Goal: Task Accomplishment & Management: Use online tool/utility

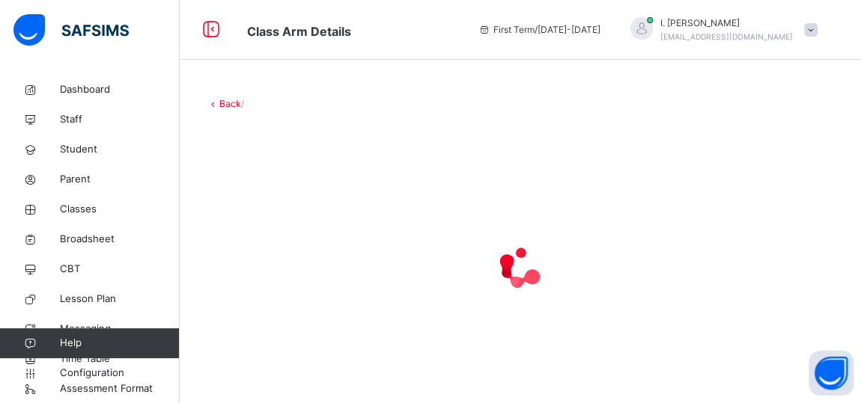
click at [159, 40] on div at bounding box center [89, 30] width 180 height 60
click at [77, 211] on span "Classes" at bounding box center [120, 209] width 120 height 15
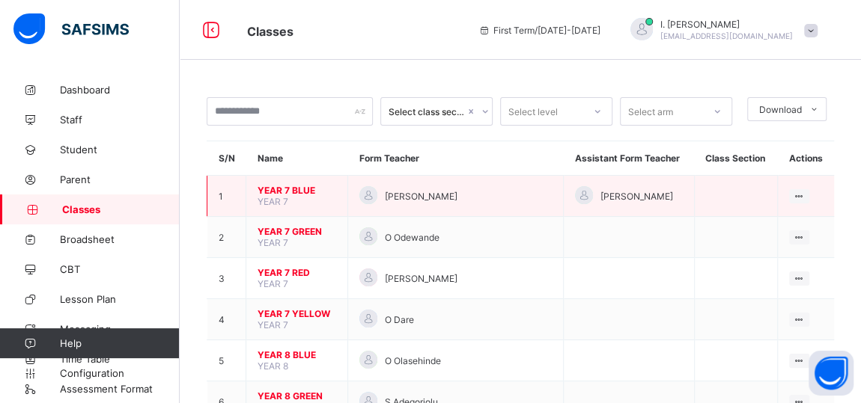
click at [278, 192] on span "YEAR 7 BLUE" at bounding box center [296, 190] width 79 height 11
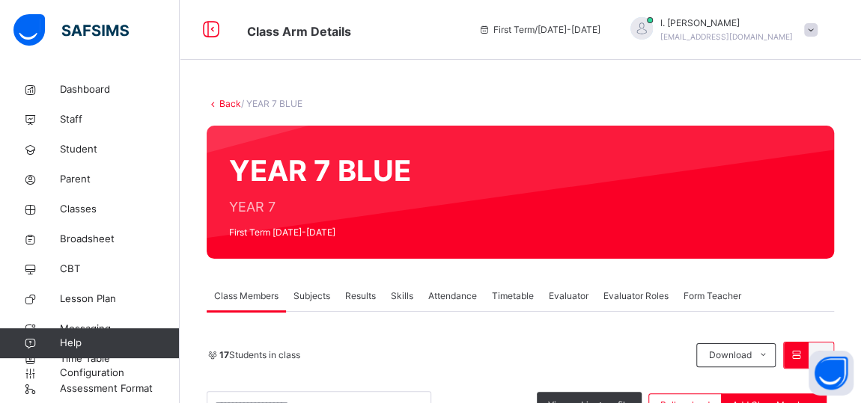
click at [306, 299] on span "Subjects" at bounding box center [311, 296] width 37 height 13
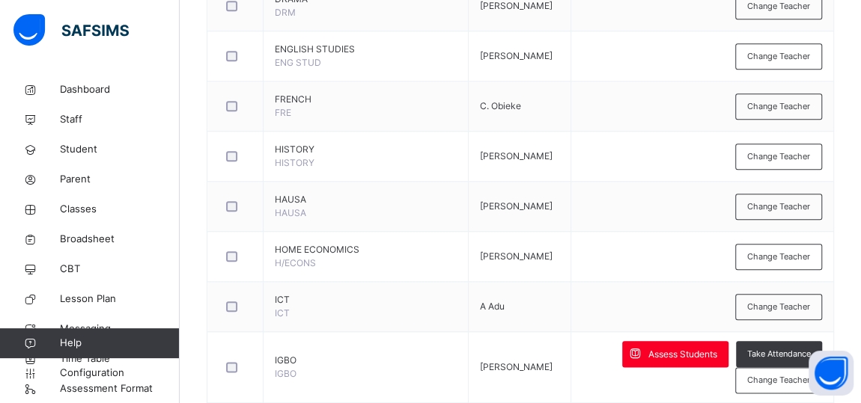
scroll to position [790, 0]
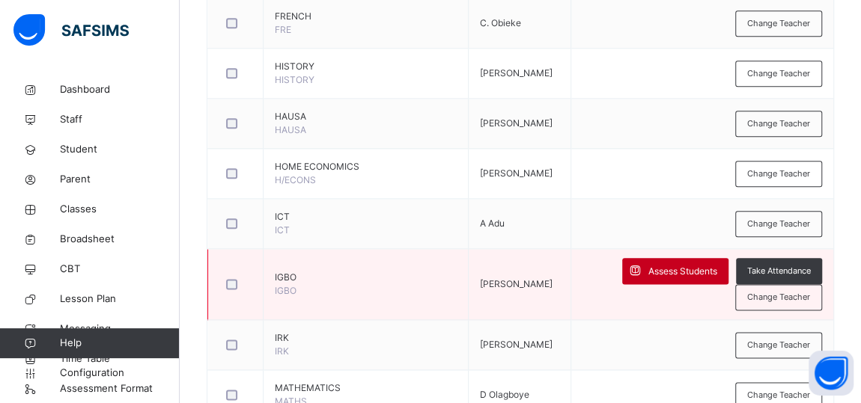
click at [663, 265] on span "Assess Students" at bounding box center [682, 271] width 69 height 13
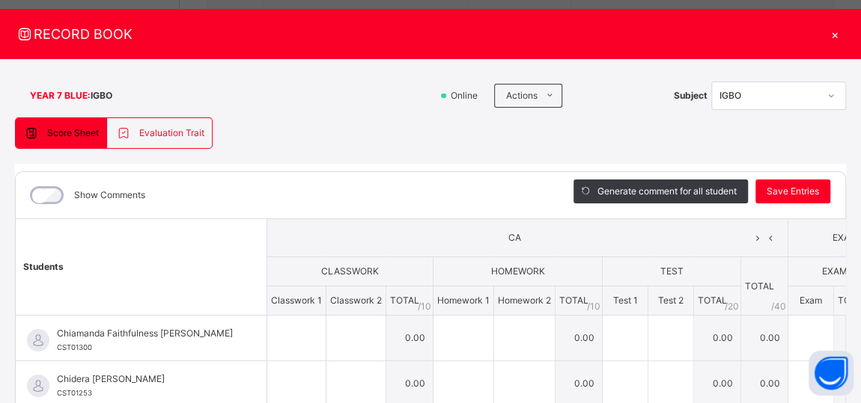
scroll to position [7, 0]
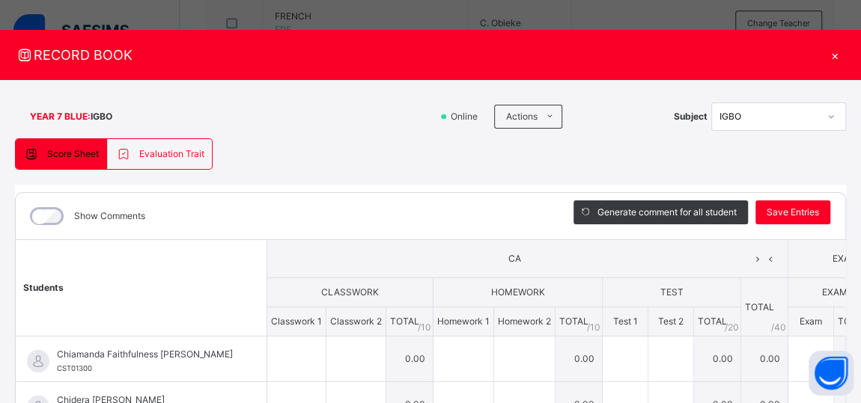
click at [845, 55] on div "×" at bounding box center [834, 55] width 22 height 20
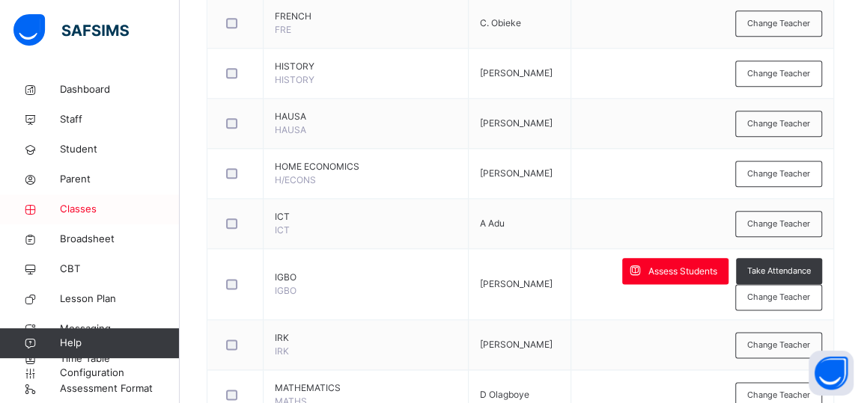
click at [82, 210] on span "Classes" at bounding box center [120, 209] width 120 height 15
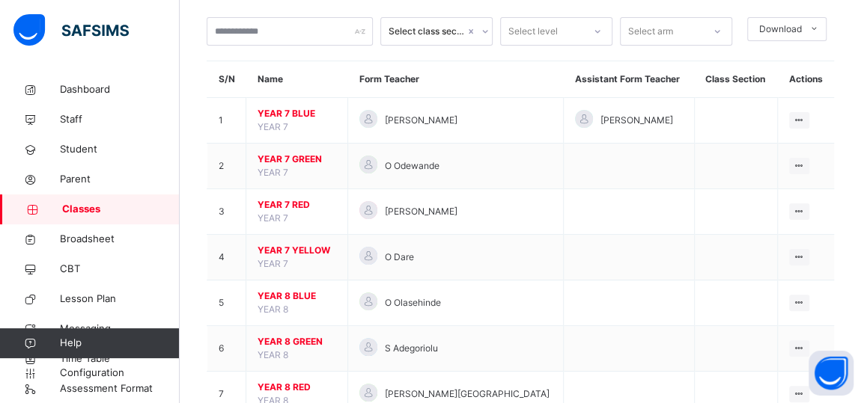
scroll to position [33, 0]
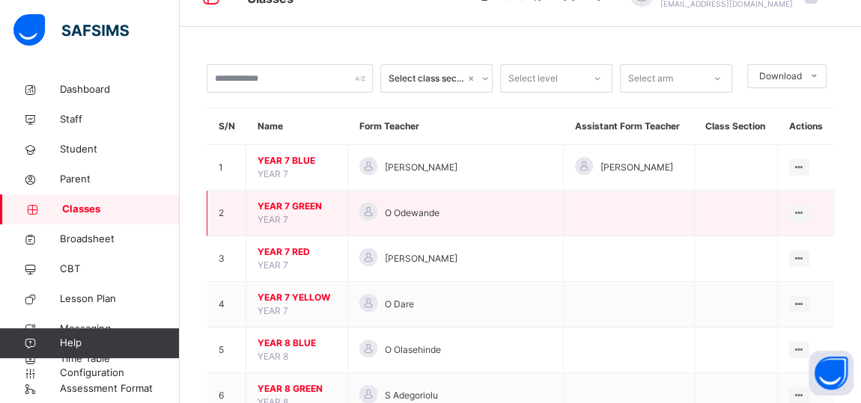
click at [264, 206] on span "YEAR 7 GREEN" at bounding box center [296, 206] width 79 height 13
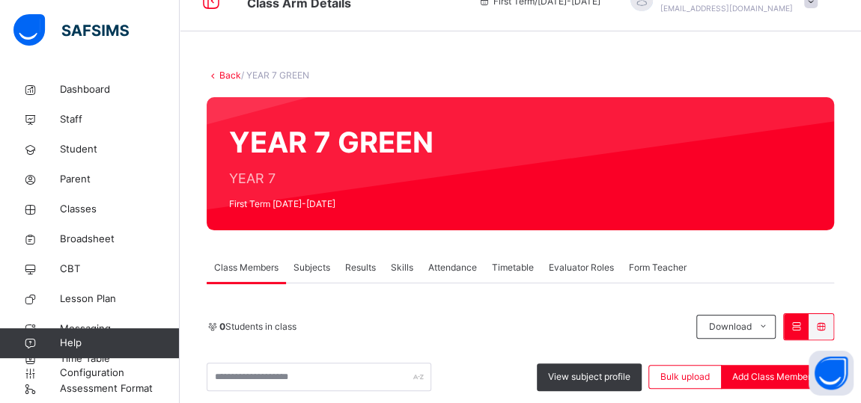
scroll to position [33, 0]
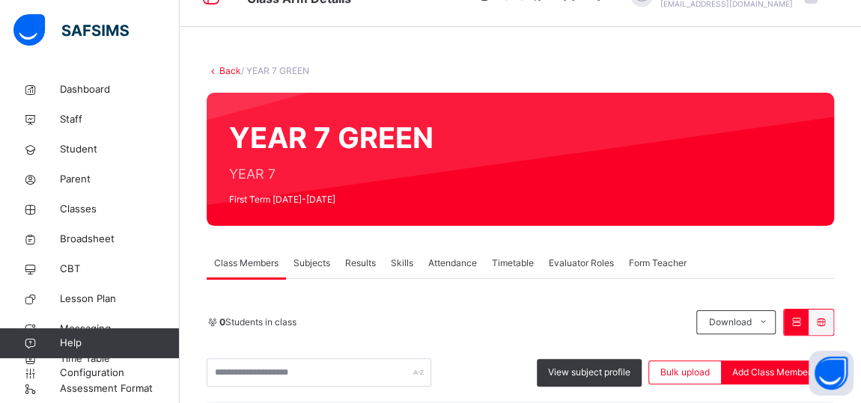
click at [308, 265] on span "Subjects" at bounding box center [311, 263] width 37 height 13
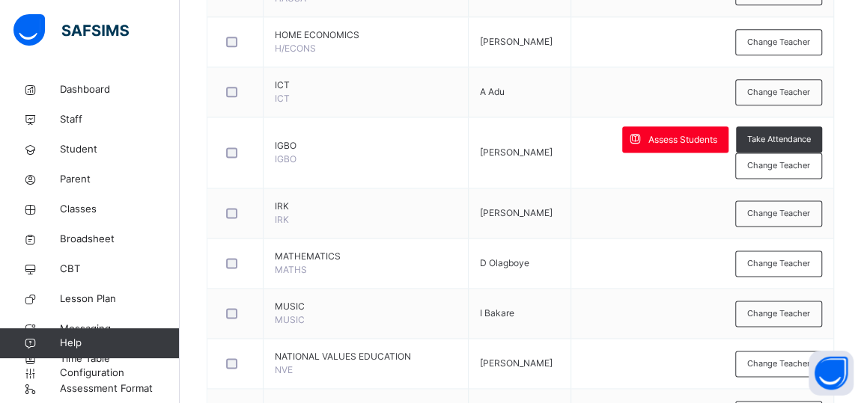
scroll to position [925, 0]
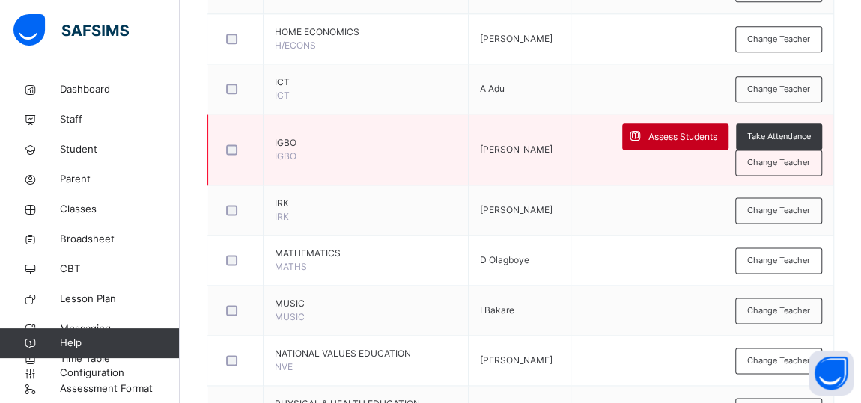
click at [663, 137] on span "Assess Students" at bounding box center [682, 136] width 69 height 13
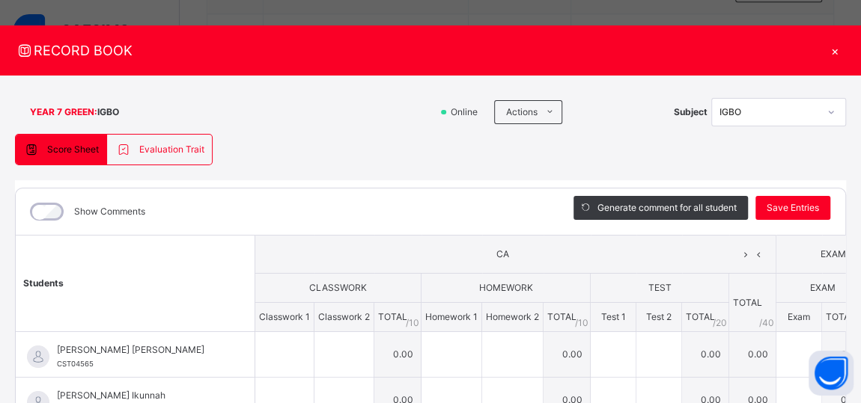
scroll to position [3, 0]
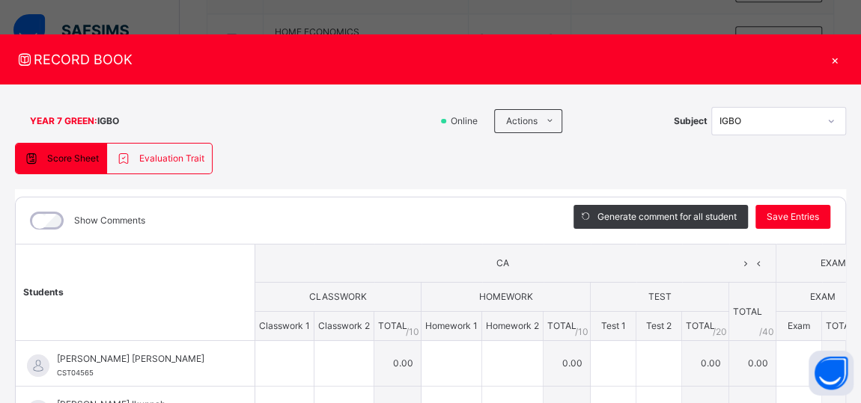
click at [841, 59] on div "×" at bounding box center [834, 59] width 22 height 20
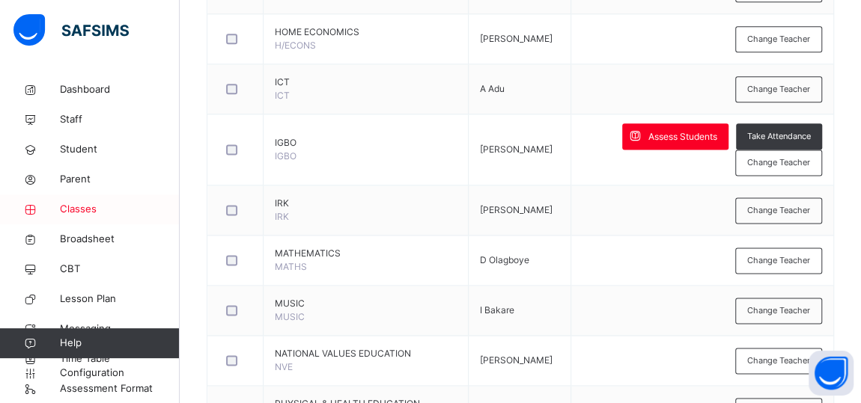
click at [73, 209] on span "Classes" at bounding box center [120, 209] width 120 height 15
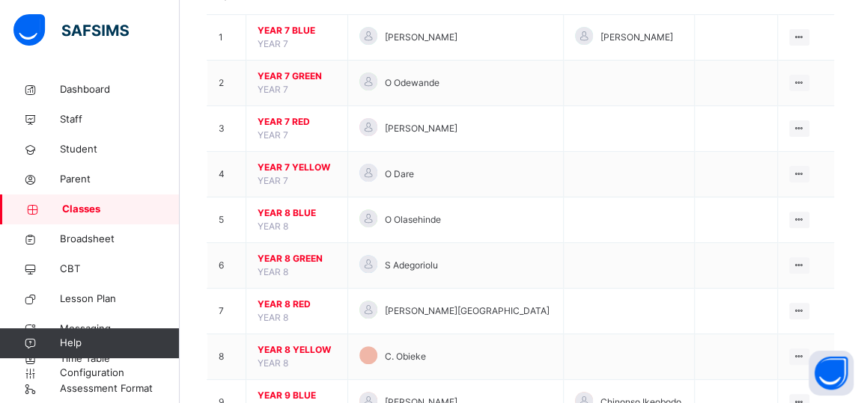
scroll to position [129, 0]
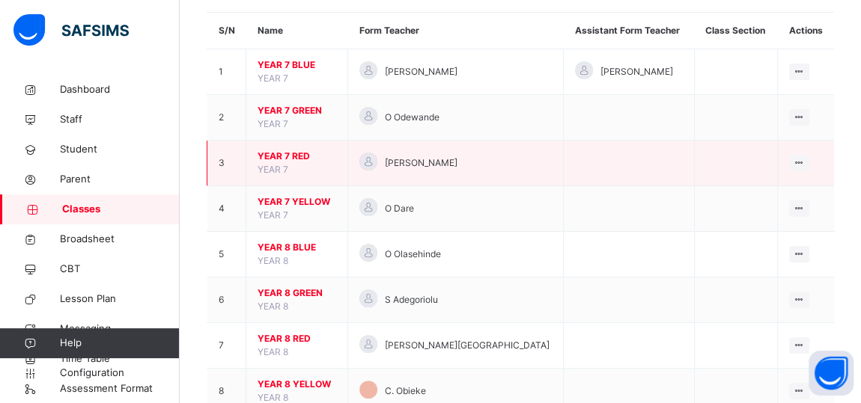
click at [264, 156] on span "YEAR 7 RED" at bounding box center [296, 156] width 79 height 13
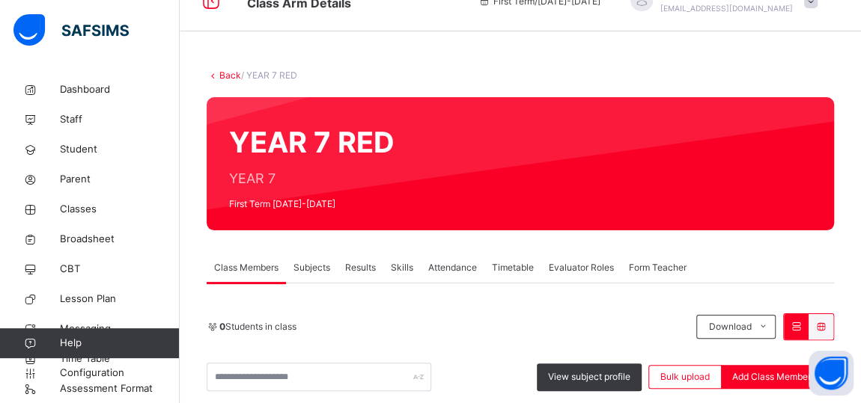
scroll to position [129, 0]
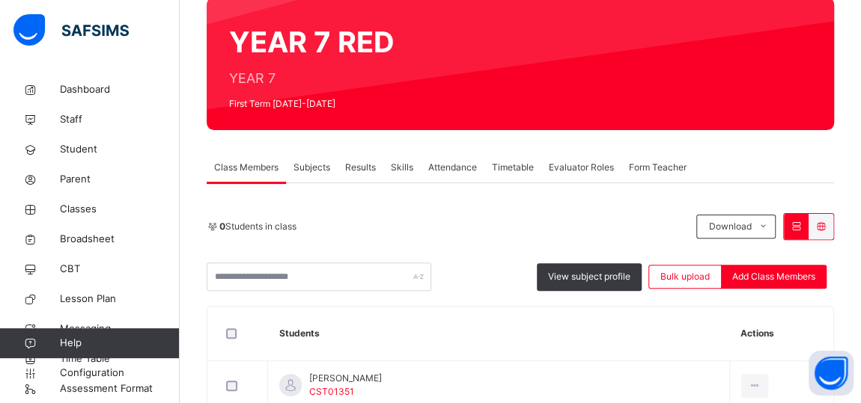
click at [307, 165] on span "Subjects" at bounding box center [311, 167] width 37 height 13
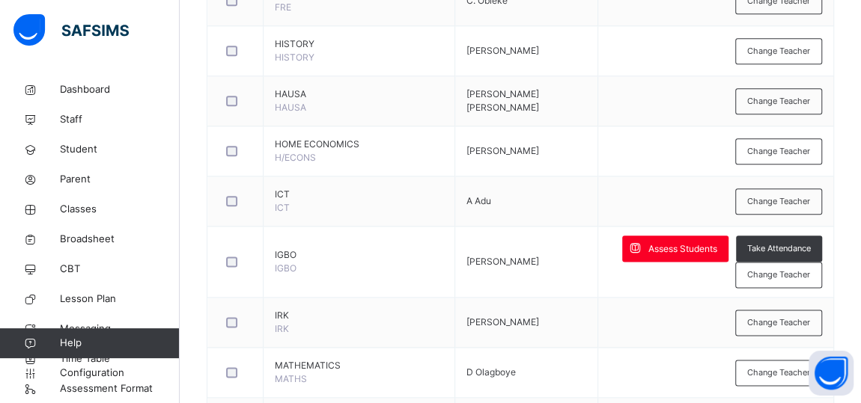
scroll to position [818, 0]
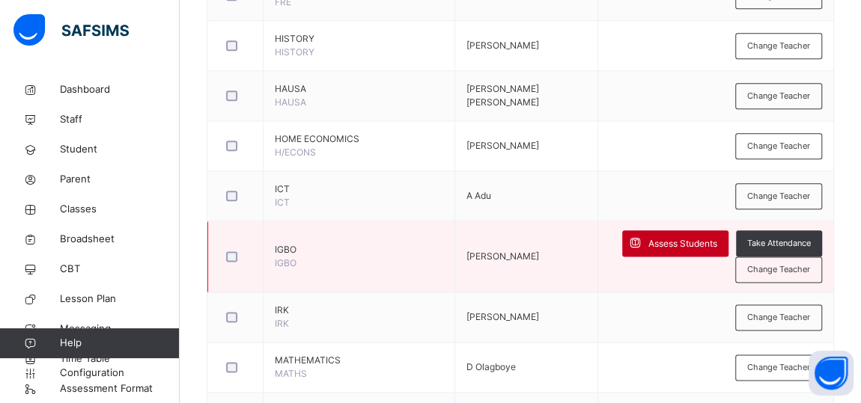
click at [670, 237] on span "Assess Students" at bounding box center [682, 243] width 69 height 13
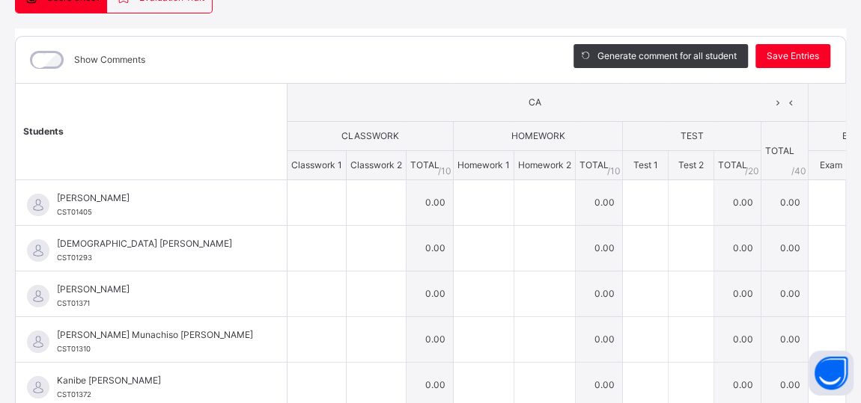
scroll to position [0, 0]
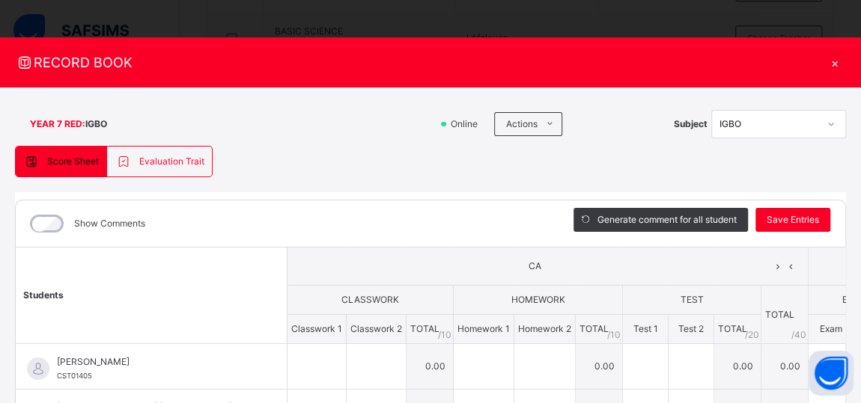
click at [843, 61] on div "×" at bounding box center [834, 62] width 22 height 20
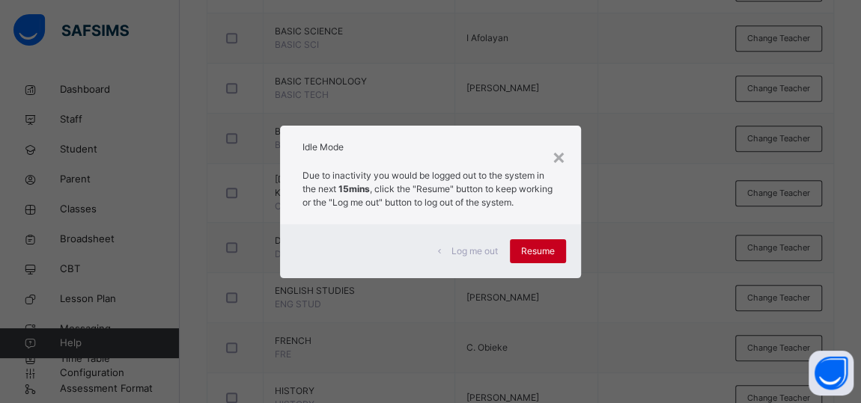
click at [535, 252] on span "Resume" at bounding box center [538, 251] width 34 height 13
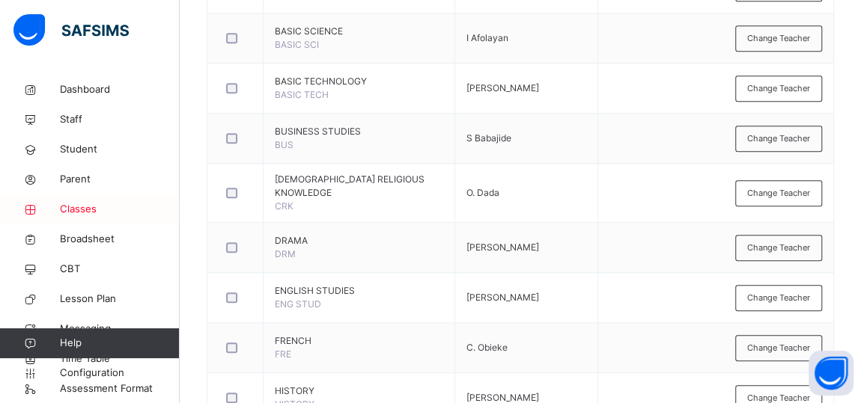
click at [72, 206] on span "Classes" at bounding box center [120, 209] width 120 height 15
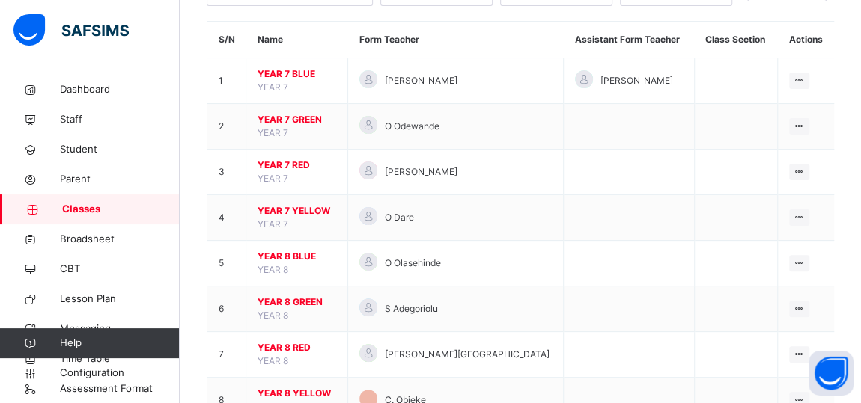
scroll to position [82, 0]
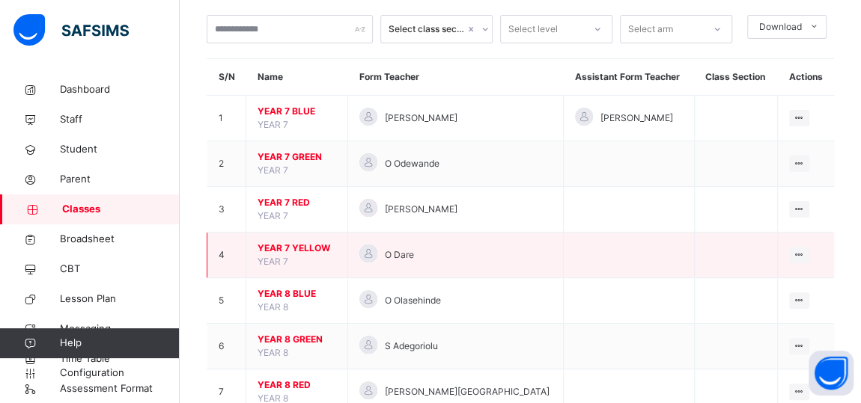
click at [281, 243] on span "YEAR 7 YELLOW" at bounding box center [296, 248] width 79 height 13
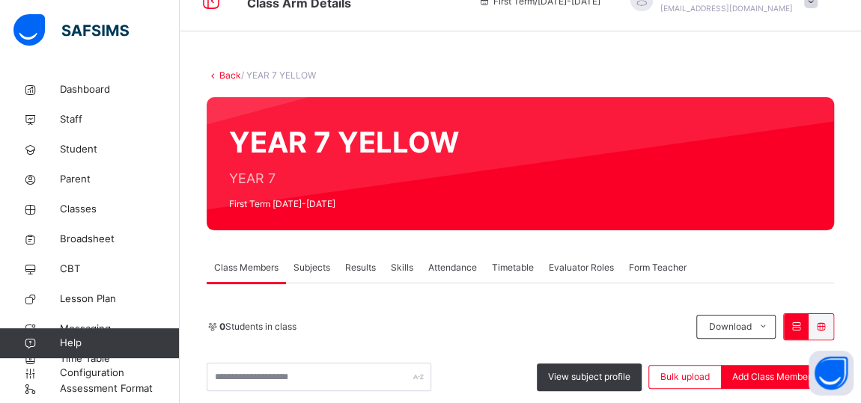
scroll to position [82, 0]
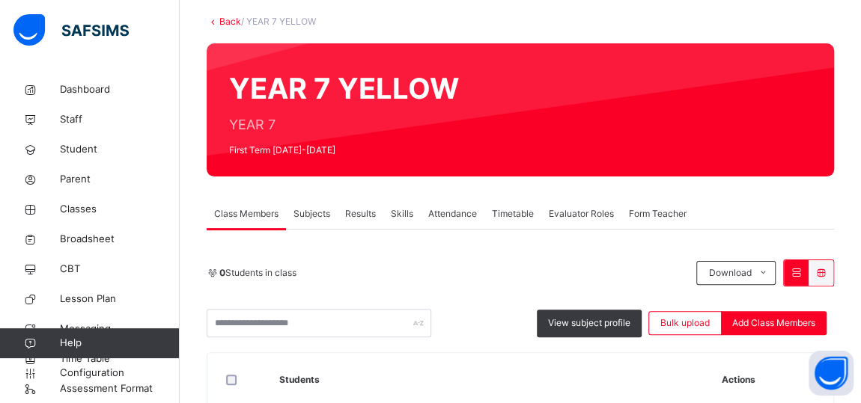
click at [307, 210] on span "Subjects" at bounding box center [311, 213] width 37 height 13
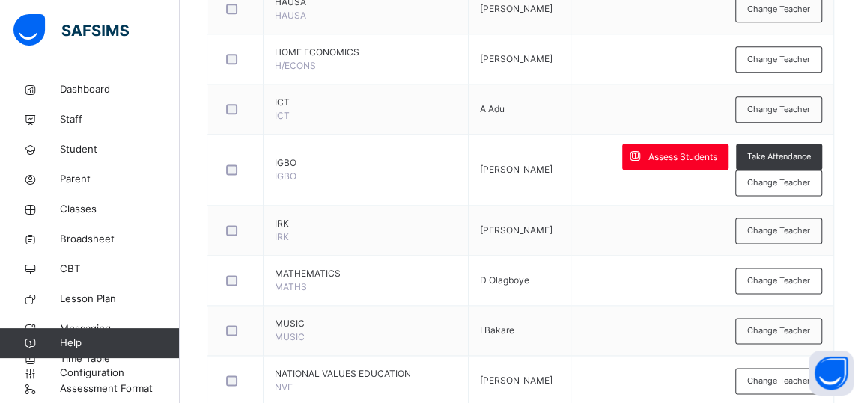
scroll to position [914, 0]
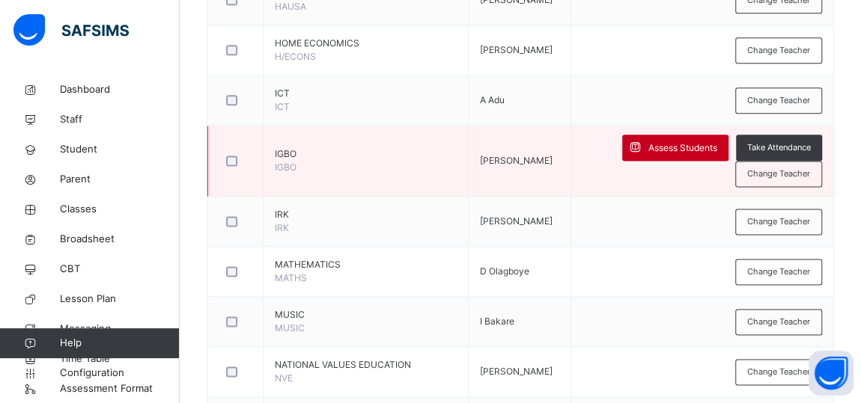
click at [682, 135] on div "Assess Students" at bounding box center [675, 148] width 106 height 26
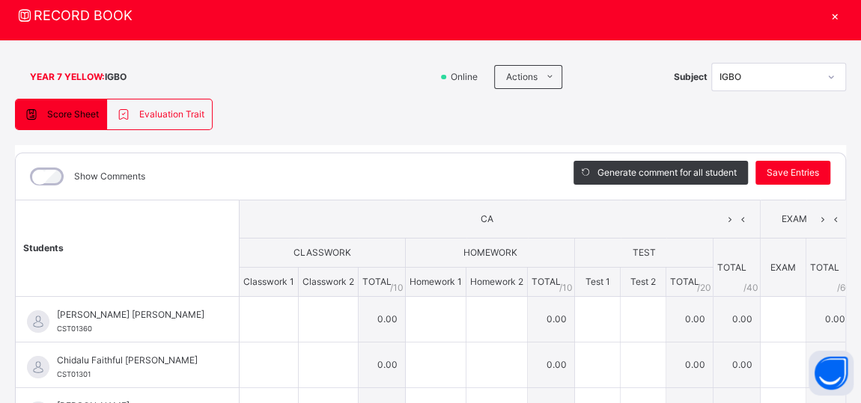
scroll to position [35, 0]
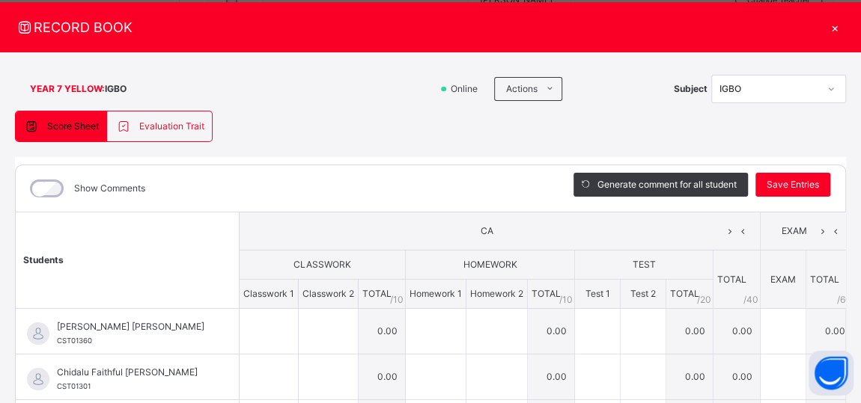
click at [846, 28] on div "×" at bounding box center [834, 27] width 22 height 20
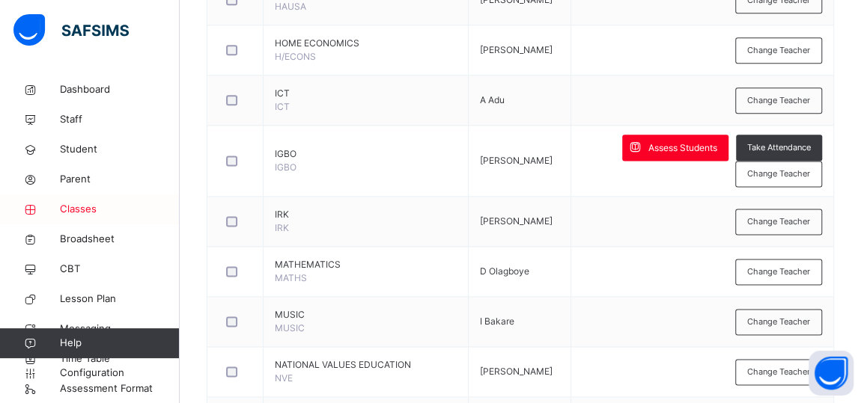
click at [73, 207] on span "Classes" at bounding box center [120, 209] width 120 height 15
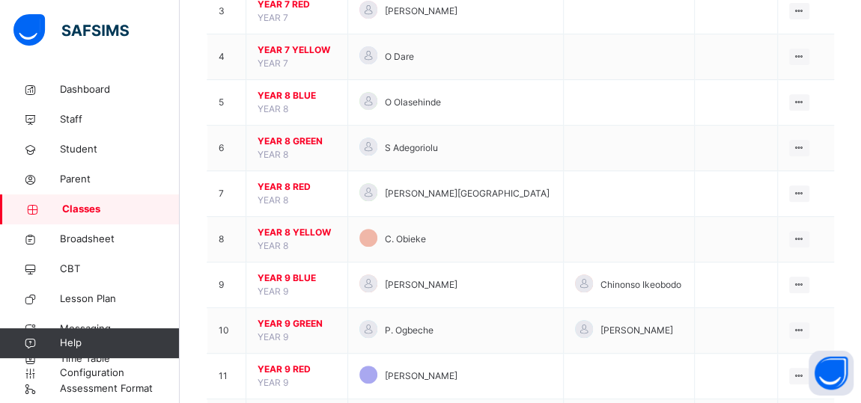
scroll to position [257, 0]
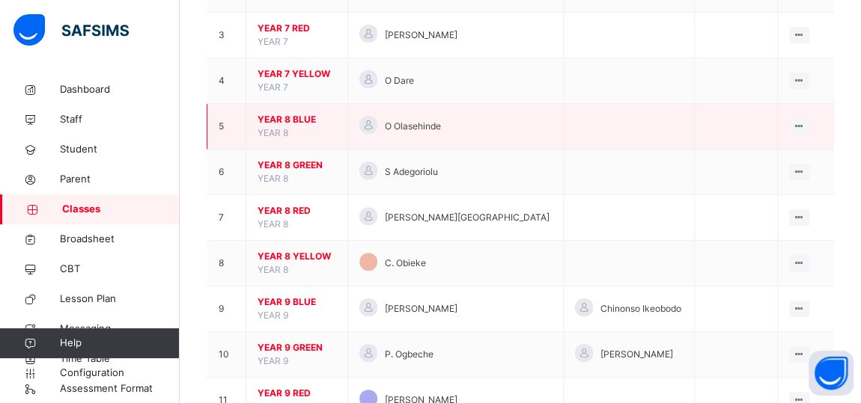
click at [271, 121] on span "YEAR 8 BLUE" at bounding box center [296, 119] width 79 height 13
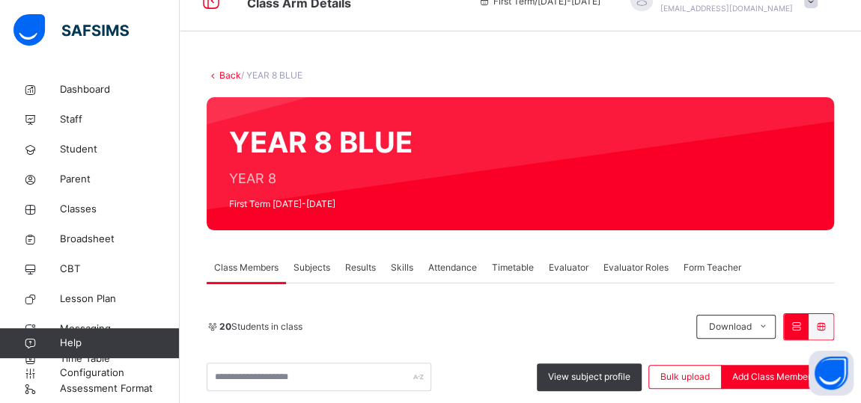
scroll to position [257, 0]
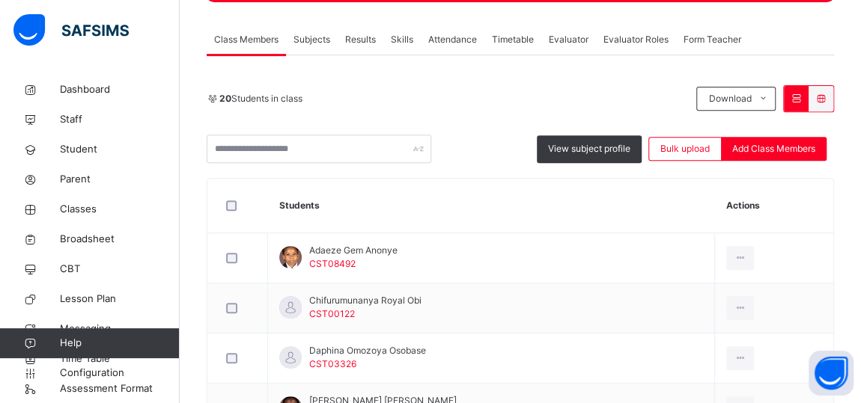
click at [308, 41] on span "Subjects" at bounding box center [311, 39] width 37 height 13
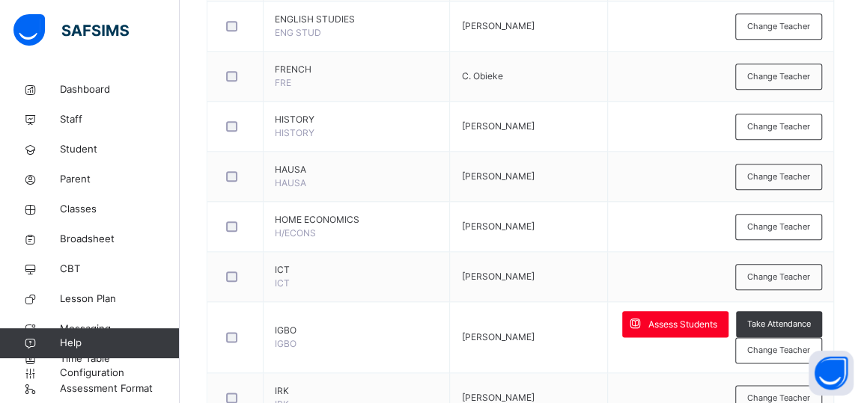
scroll to position [825, 0]
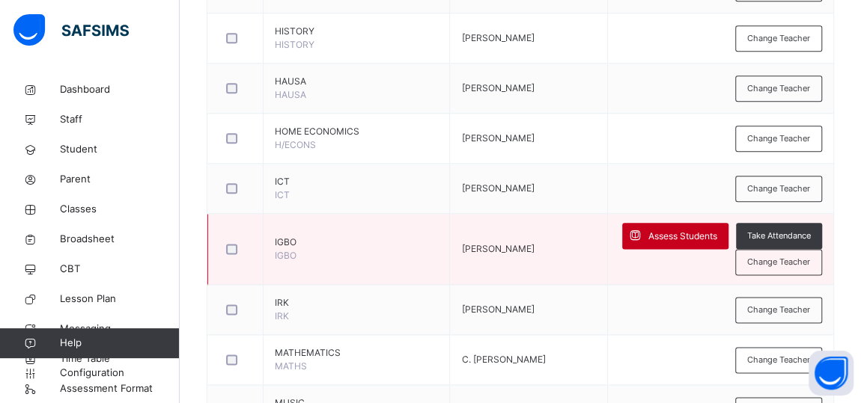
click at [676, 234] on span "Assess Students" at bounding box center [682, 236] width 69 height 13
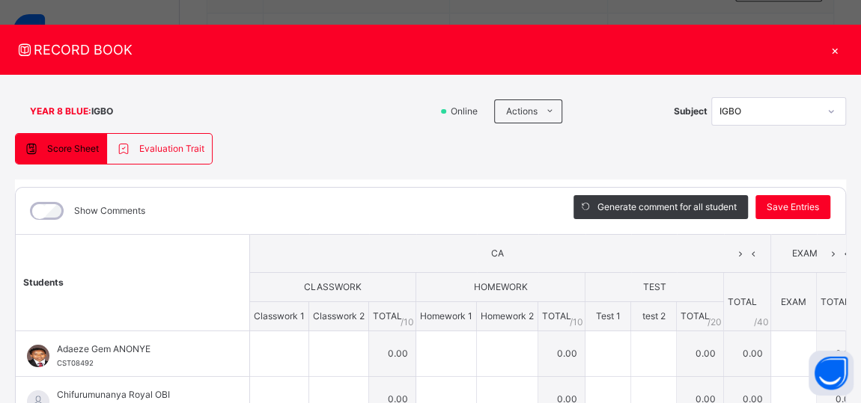
scroll to position [4, 0]
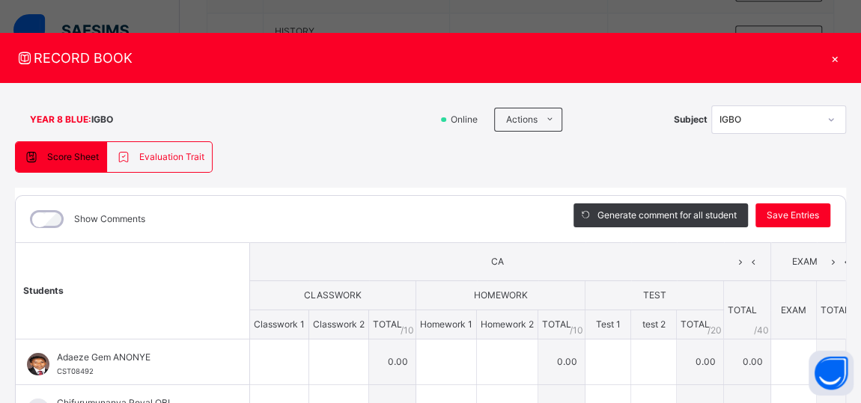
click at [843, 58] on div "×" at bounding box center [834, 58] width 22 height 20
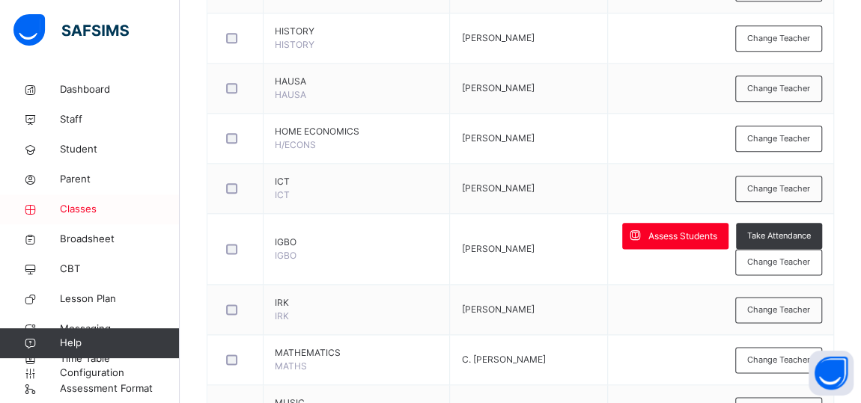
click at [73, 206] on span "Classes" at bounding box center [120, 209] width 120 height 15
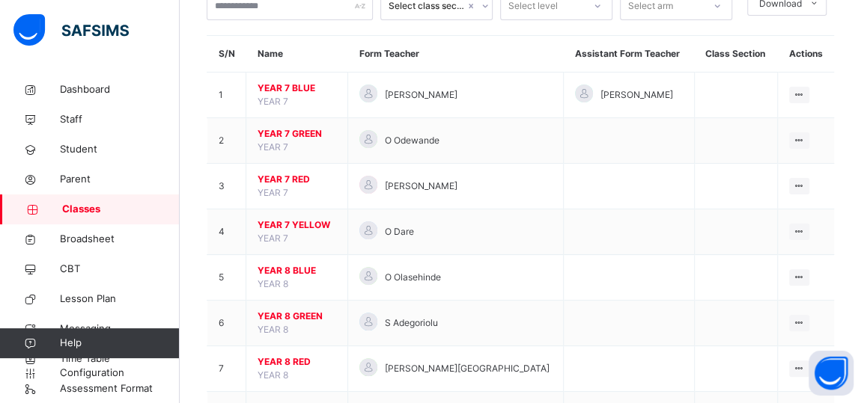
scroll to position [85, 0]
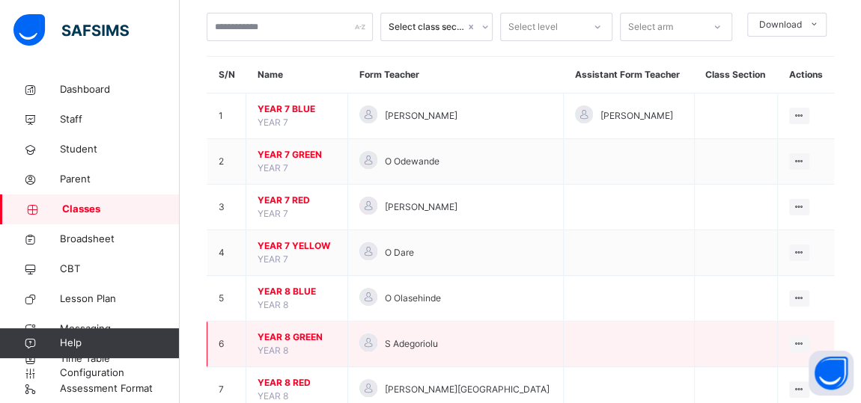
click at [285, 334] on span "YEAR 8 GREEN" at bounding box center [296, 337] width 79 height 13
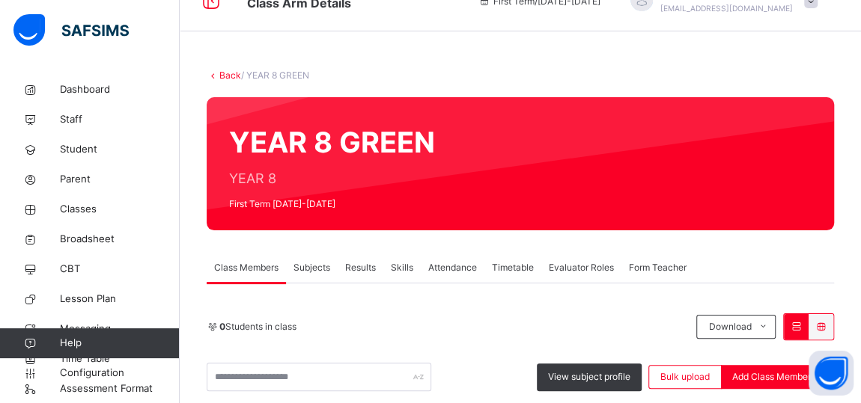
scroll to position [85, 0]
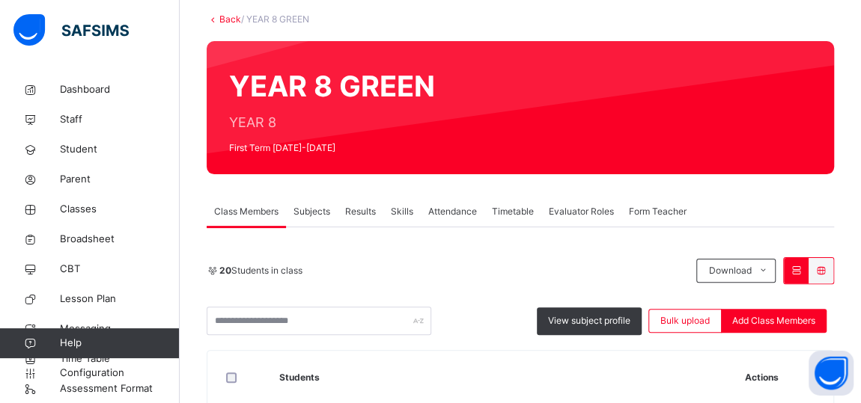
click at [304, 212] on span "Subjects" at bounding box center [311, 211] width 37 height 13
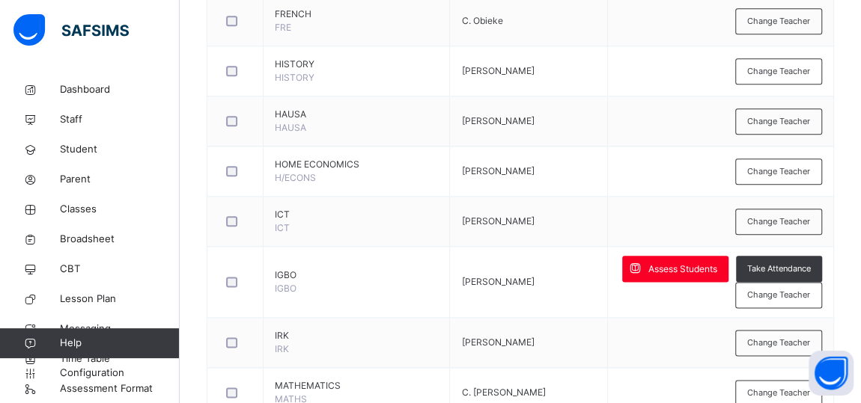
scroll to position [840, 0]
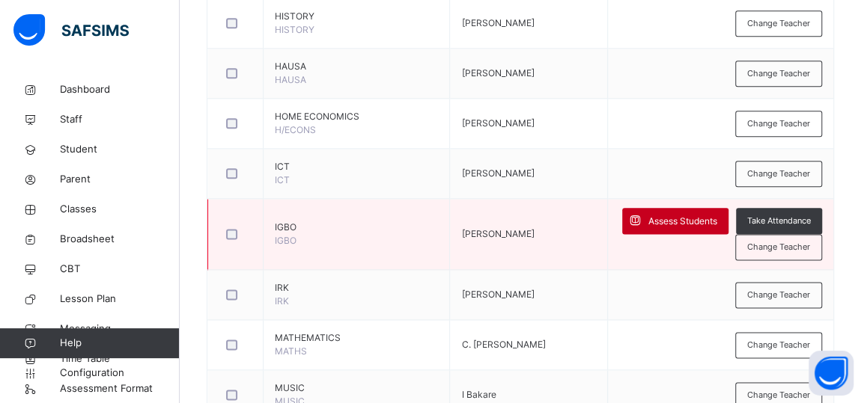
click at [681, 215] on span "Assess Students" at bounding box center [682, 221] width 69 height 13
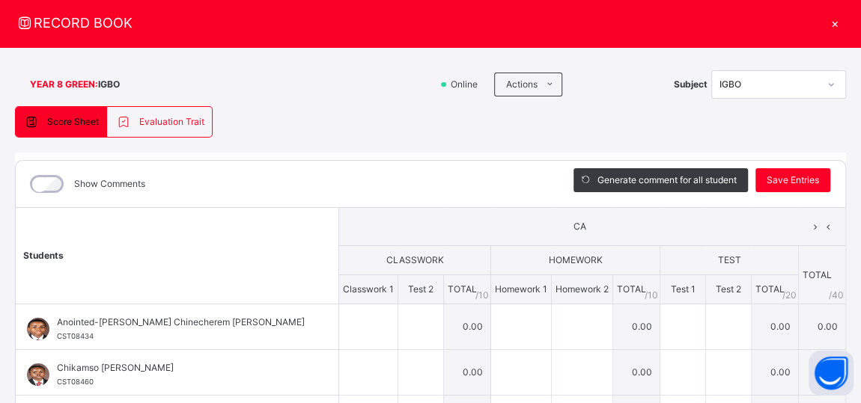
scroll to position [35, 0]
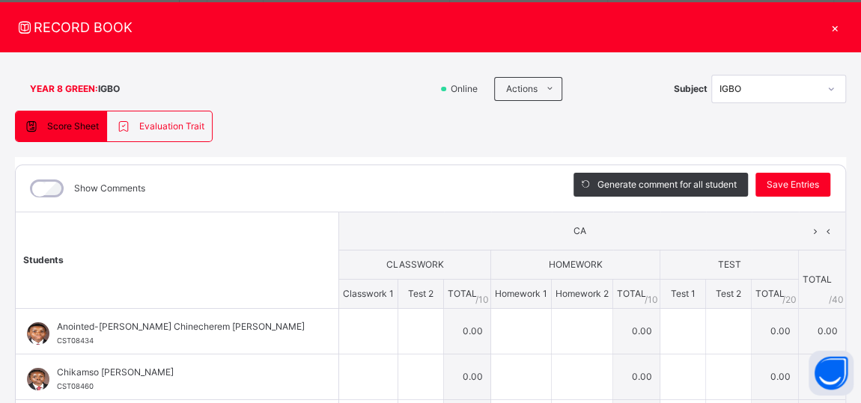
click at [845, 27] on div "×" at bounding box center [834, 27] width 22 height 20
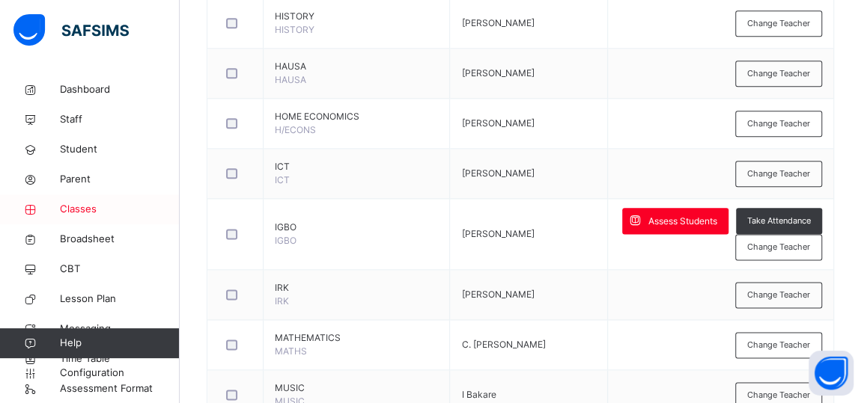
click at [72, 210] on span "Classes" at bounding box center [120, 209] width 120 height 15
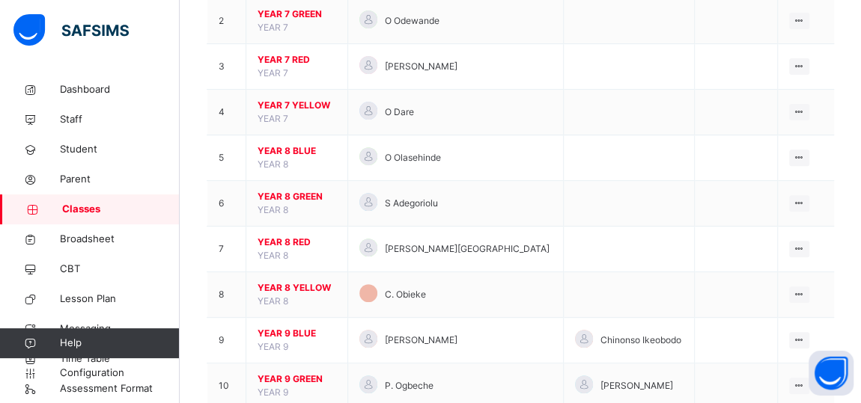
scroll to position [236, 0]
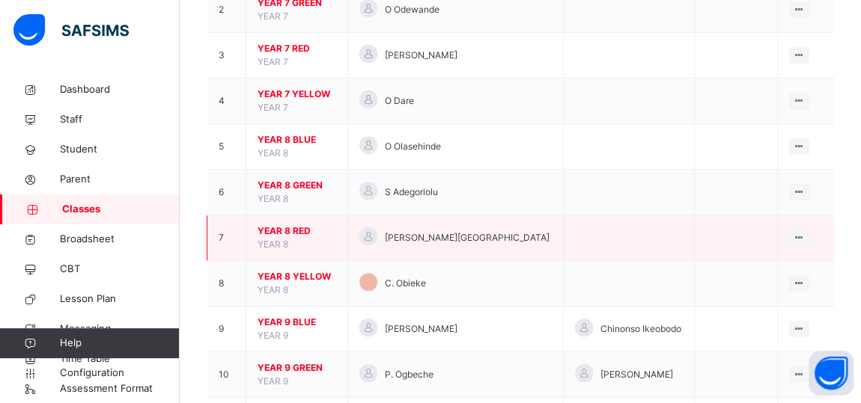
click at [272, 228] on span "YEAR 8 RED" at bounding box center [296, 231] width 79 height 13
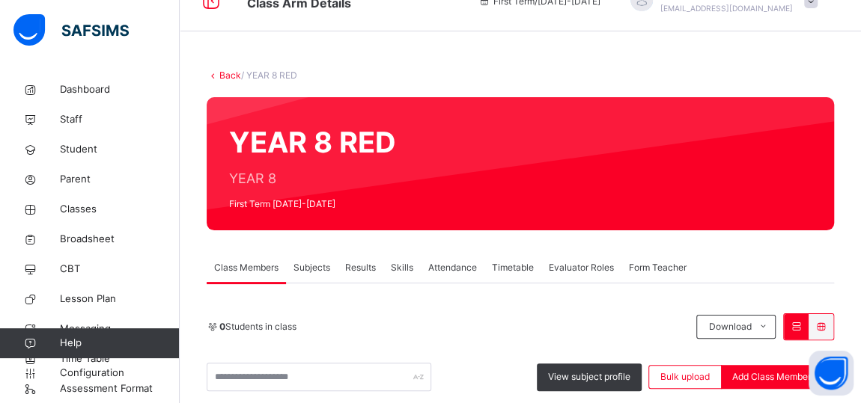
scroll to position [236, 0]
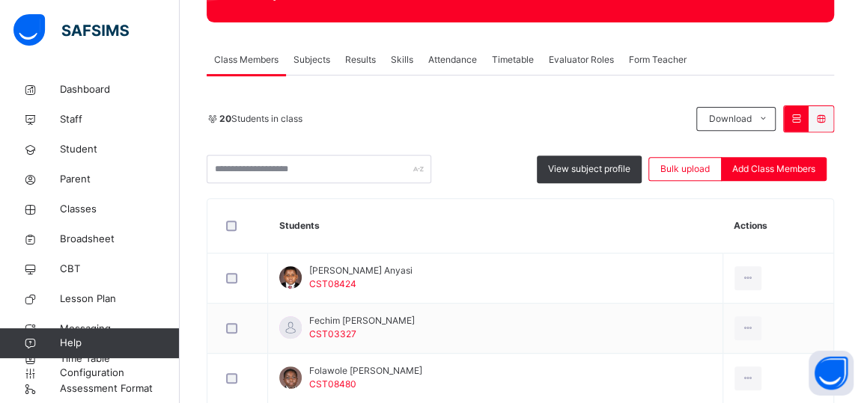
click at [309, 58] on span "Subjects" at bounding box center [311, 59] width 37 height 13
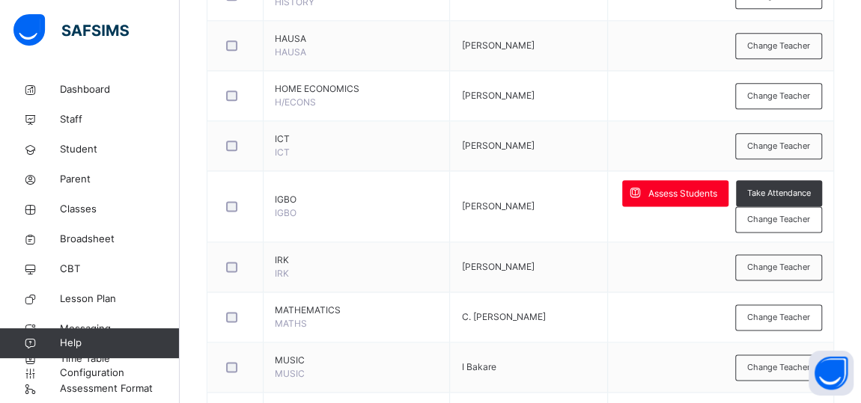
scroll to position [885, 0]
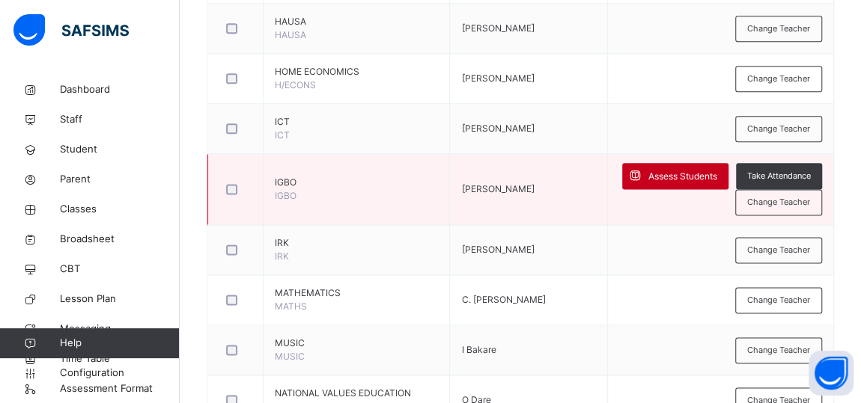
click at [663, 170] on span "Assess Students" at bounding box center [682, 176] width 69 height 13
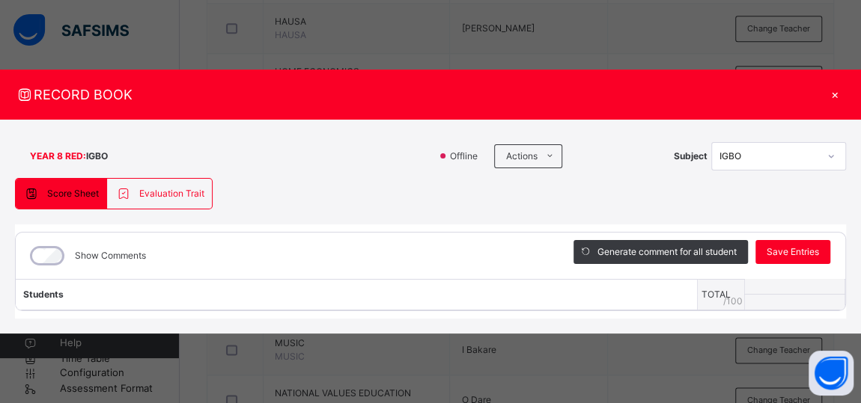
click at [663, 178] on div "Score Sheet Evaluation Trait Score Sheet Evaluation Trait Show Comments Generat…" at bounding box center [430, 248] width 831 height 141
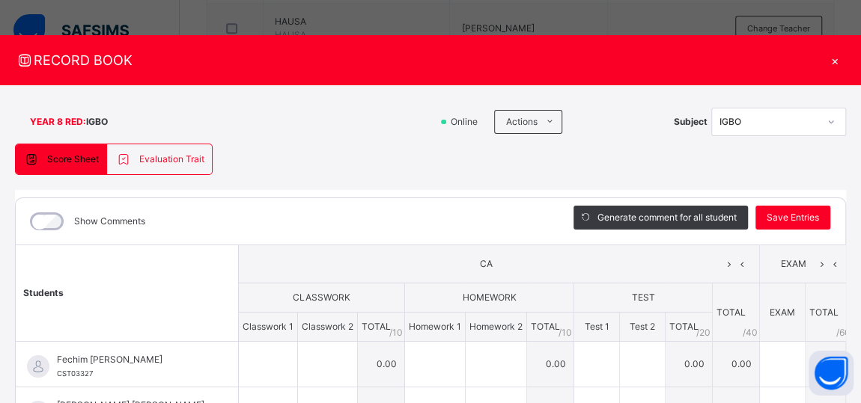
scroll to position [0, 0]
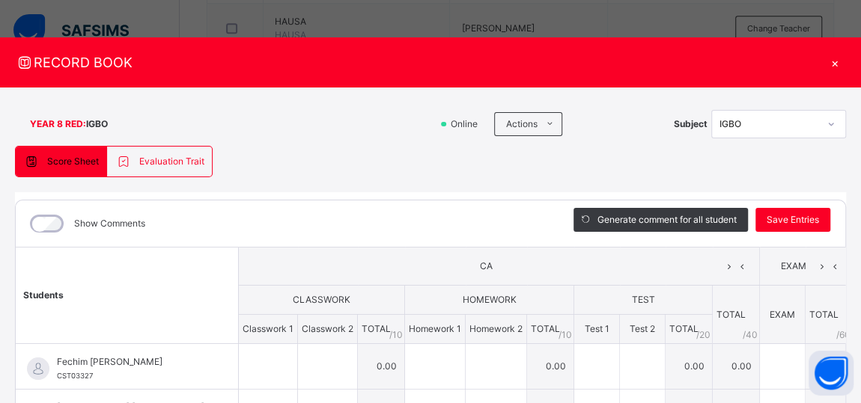
click at [844, 62] on div "×" at bounding box center [834, 62] width 22 height 20
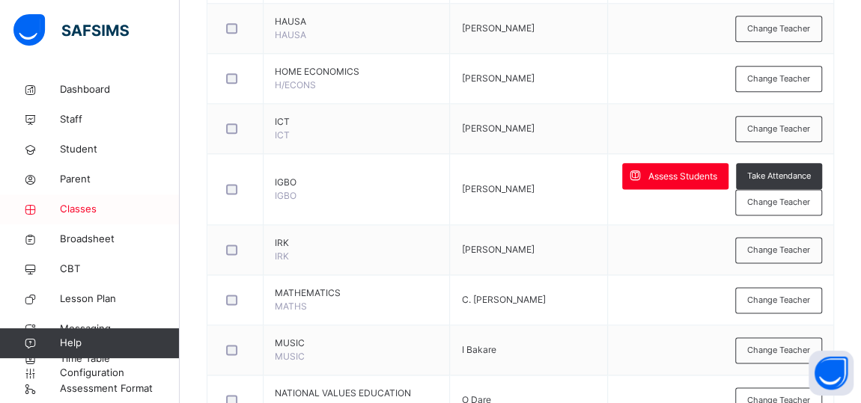
click at [81, 214] on span "Classes" at bounding box center [120, 209] width 120 height 15
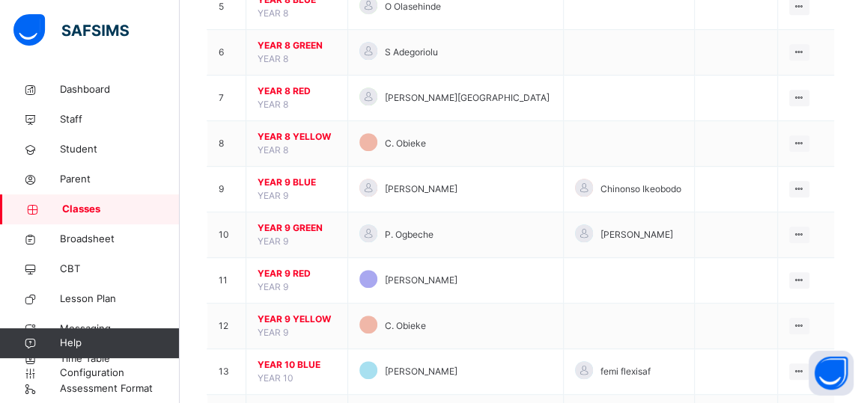
scroll to position [375, 0]
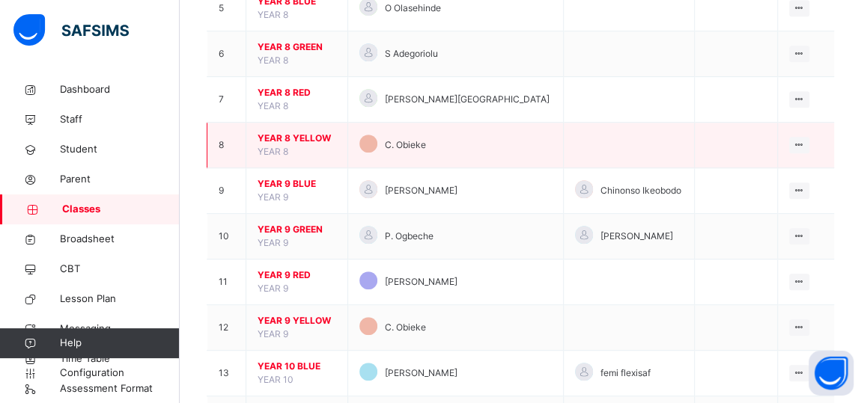
click at [284, 137] on span "YEAR 8 YELLOW" at bounding box center [296, 138] width 79 height 13
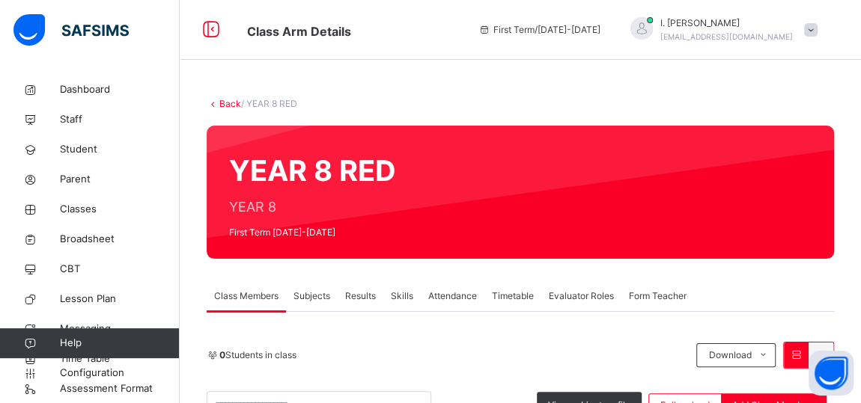
click at [314, 293] on span "Subjects" at bounding box center [311, 296] width 37 height 13
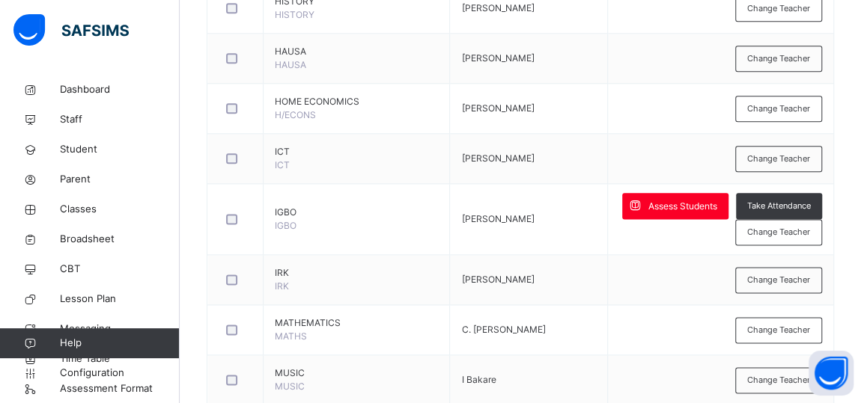
scroll to position [857, 0]
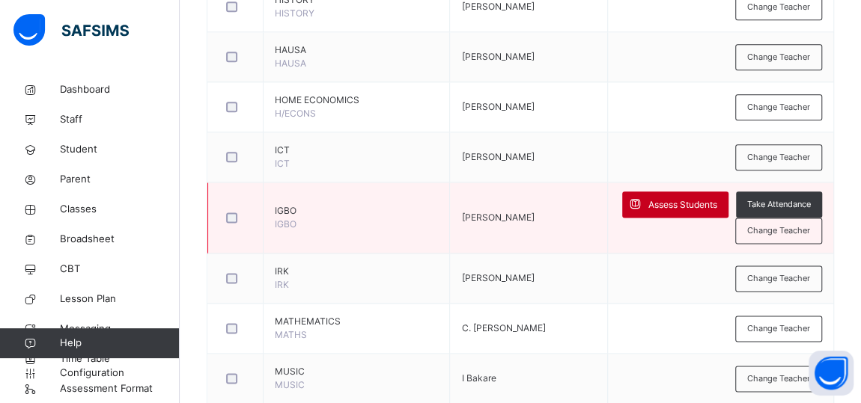
click at [683, 202] on span "Assess Students" at bounding box center [682, 204] width 69 height 13
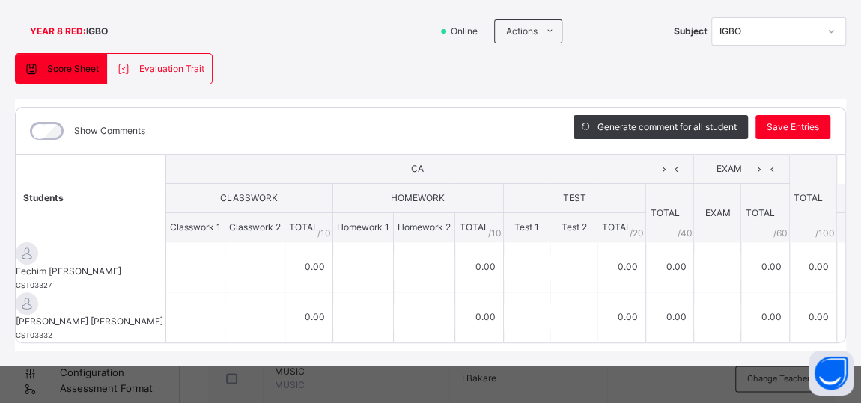
scroll to position [0, 0]
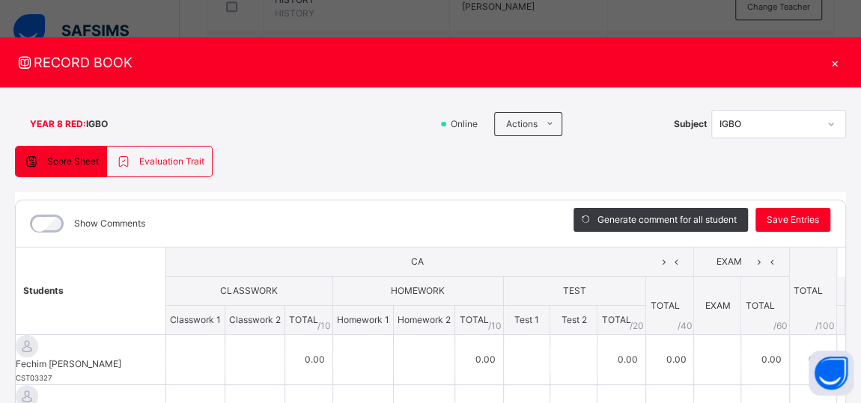
click at [846, 62] on div "×" at bounding box center [834, 62] width 22 height 20
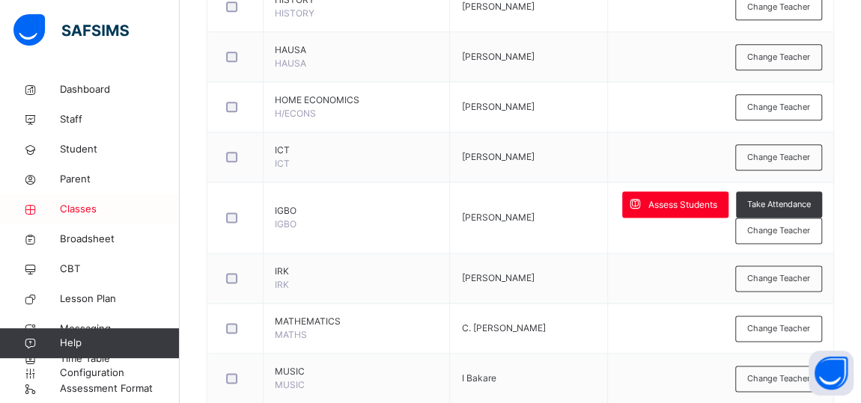
click at [81, 209] on span "Classes" at bounding box center [120, 209] width 120 height 15
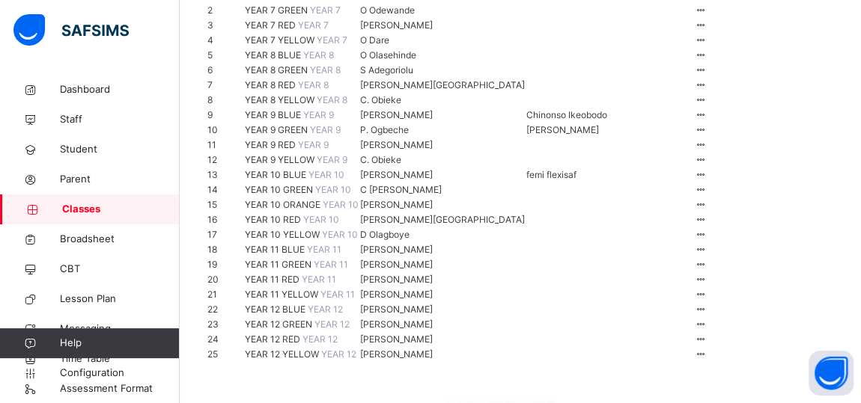
scroll to position [140, 0]
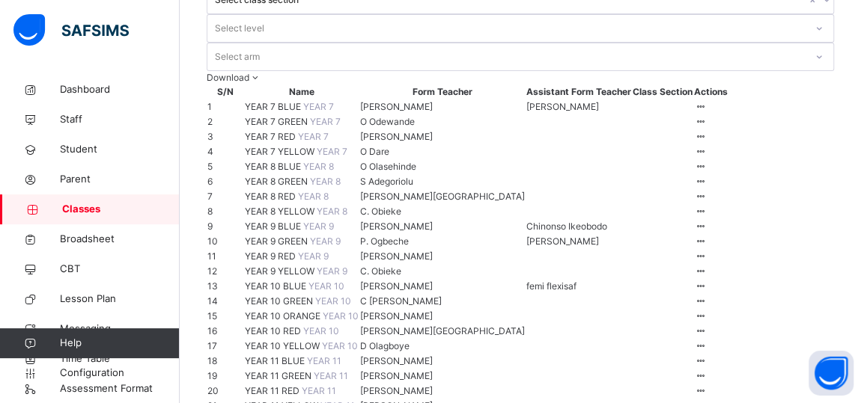
click at [279, 157] on span "YEAR 7 YELLOW" at bounding box center [281, 151] width 72 height 11
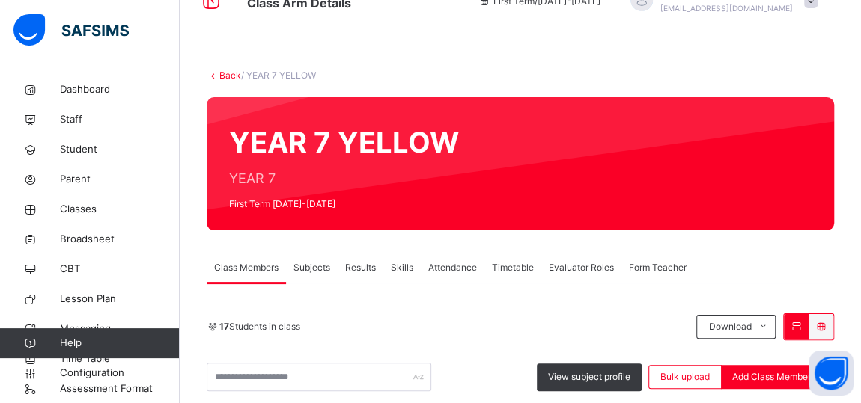
scroll to position [140, 0]
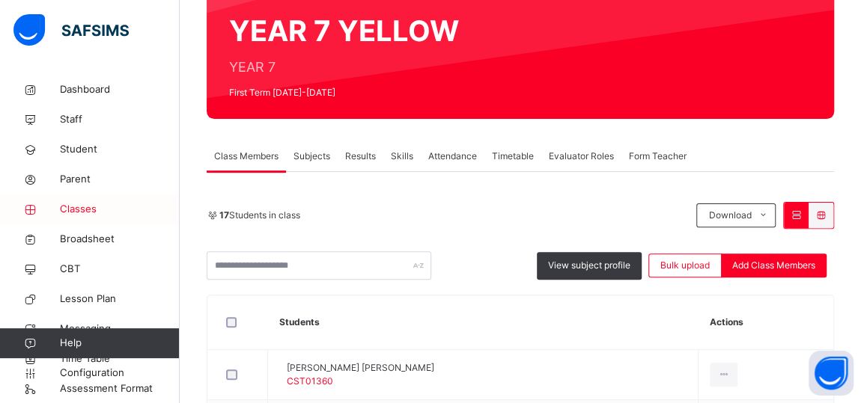
click at [80, 211] on span "Classes" at bounding box center [120, 209] width 120 height 15
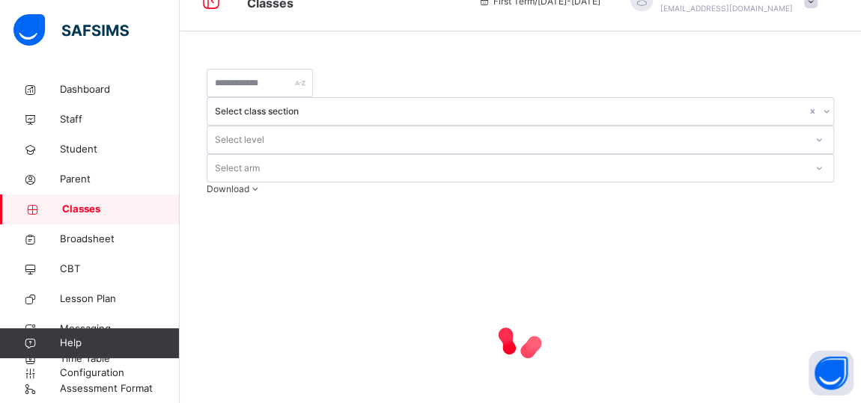
scroll to position [140, 0]
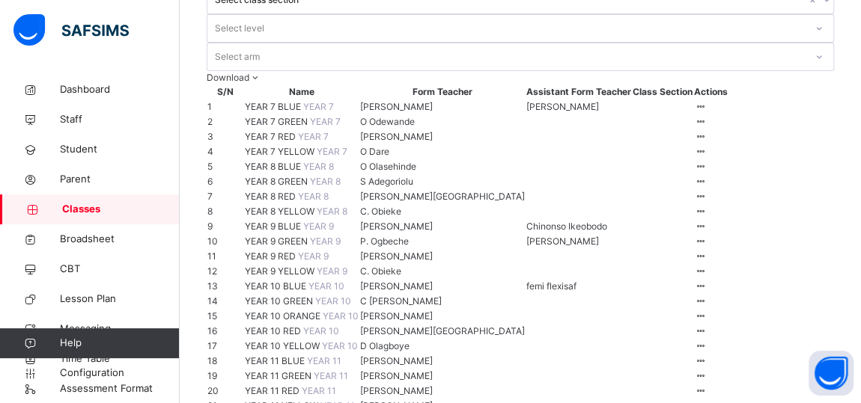
click at [306, 217] on span "YEAR 8 YELLOW" at bounding box center [281, 211] width 72 height 11
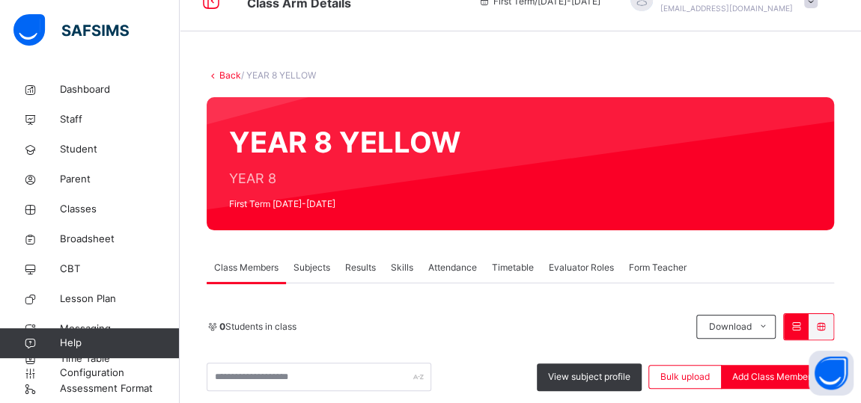
scroll to position [140, 0]
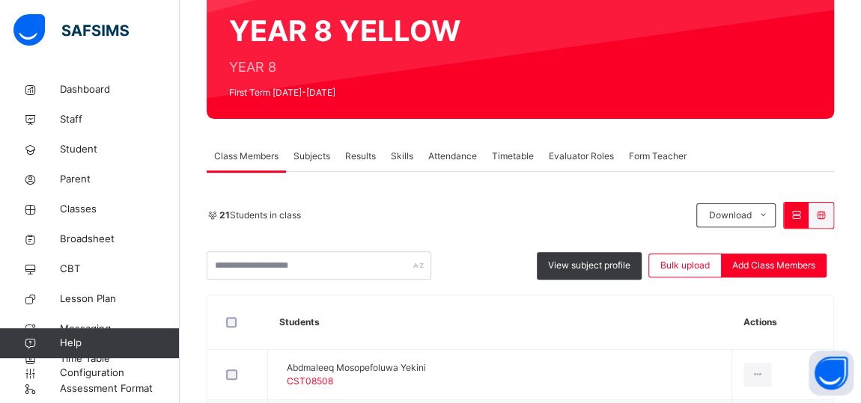
click at [307, 152] on span "Subjects" at bounding box center [311, 156] width 37 height 13
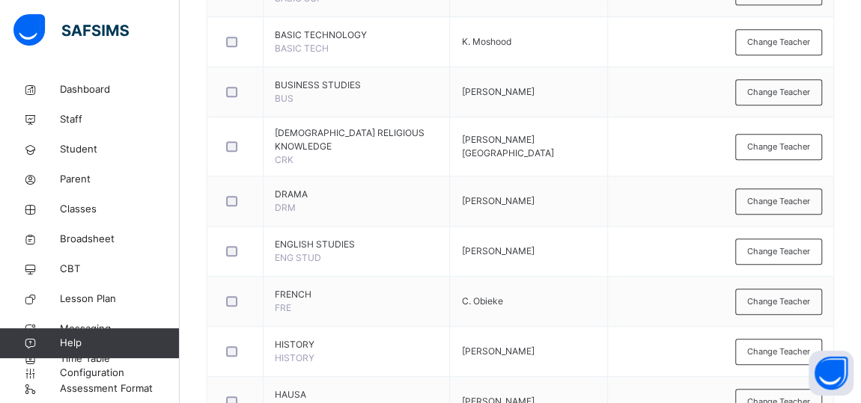
scroll to position [862, 0]
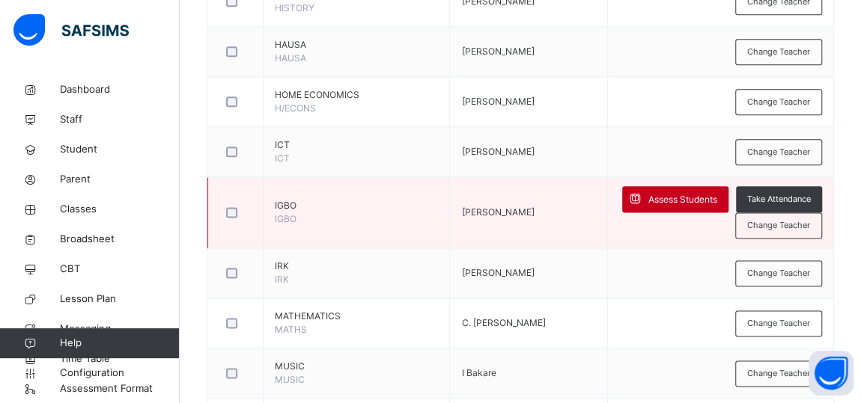
click at [687, 194] on span "Assess Students" at bounding box center [682, 199] width 69 height 13
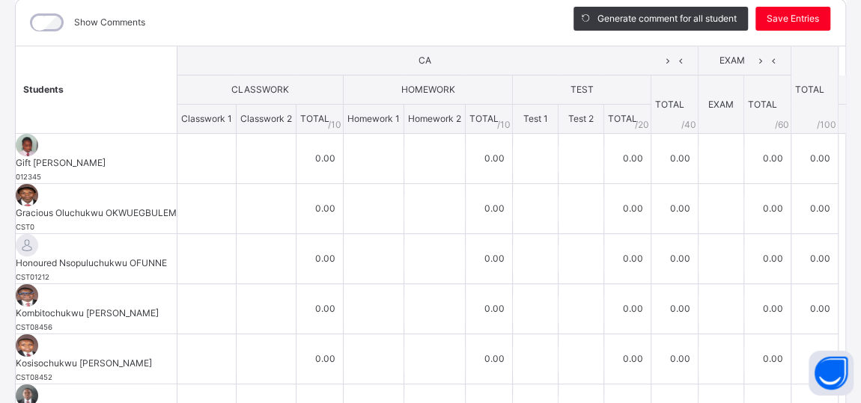
scroll to position [287, 0]
